Goal: Task Accomplishment & Management: Use online tool/utility

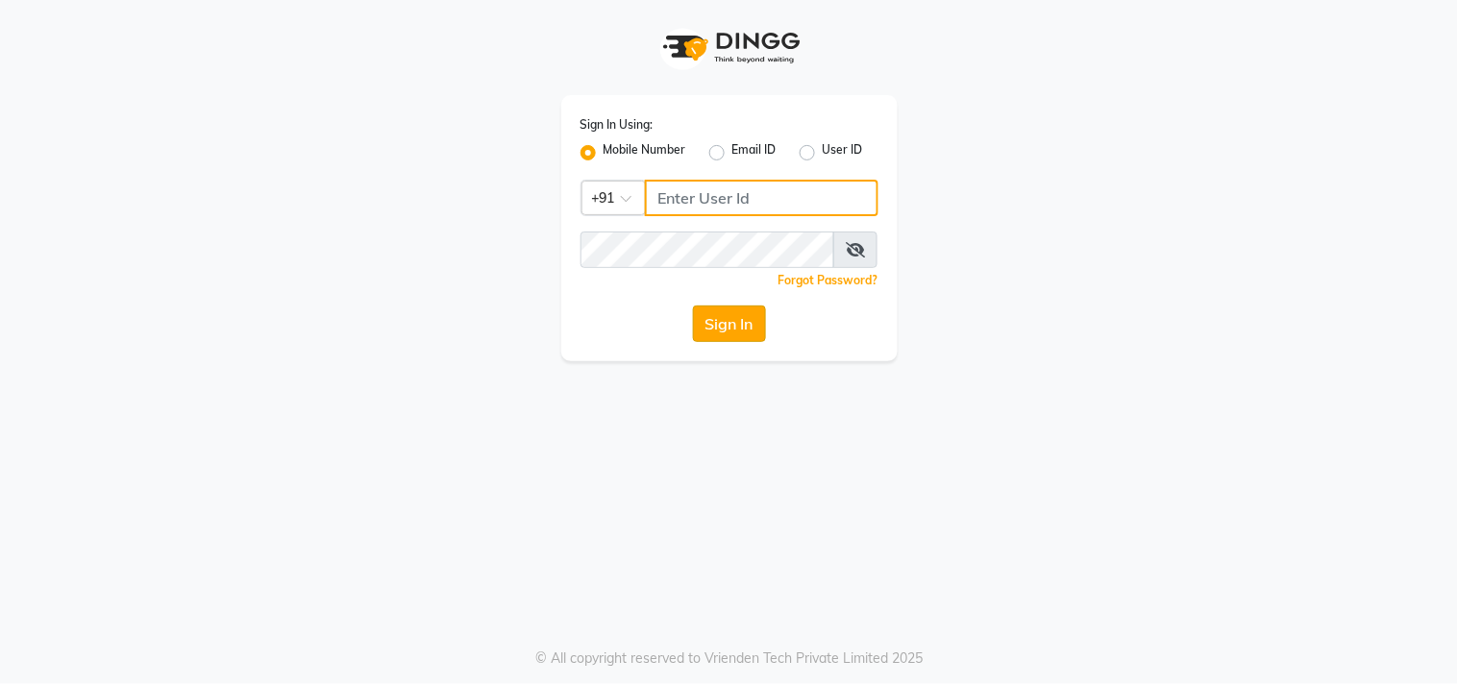
type input "9676070796"
click at [743, 330] on button "Sign In" at bounding box center [729, 324] width 73 height 37
type input "9676070796"
click at [714, 324] on button "Sign In" at bounding box center [729, 324] width 73 height 37
